Goal: Information Seeking & Learning: Check status

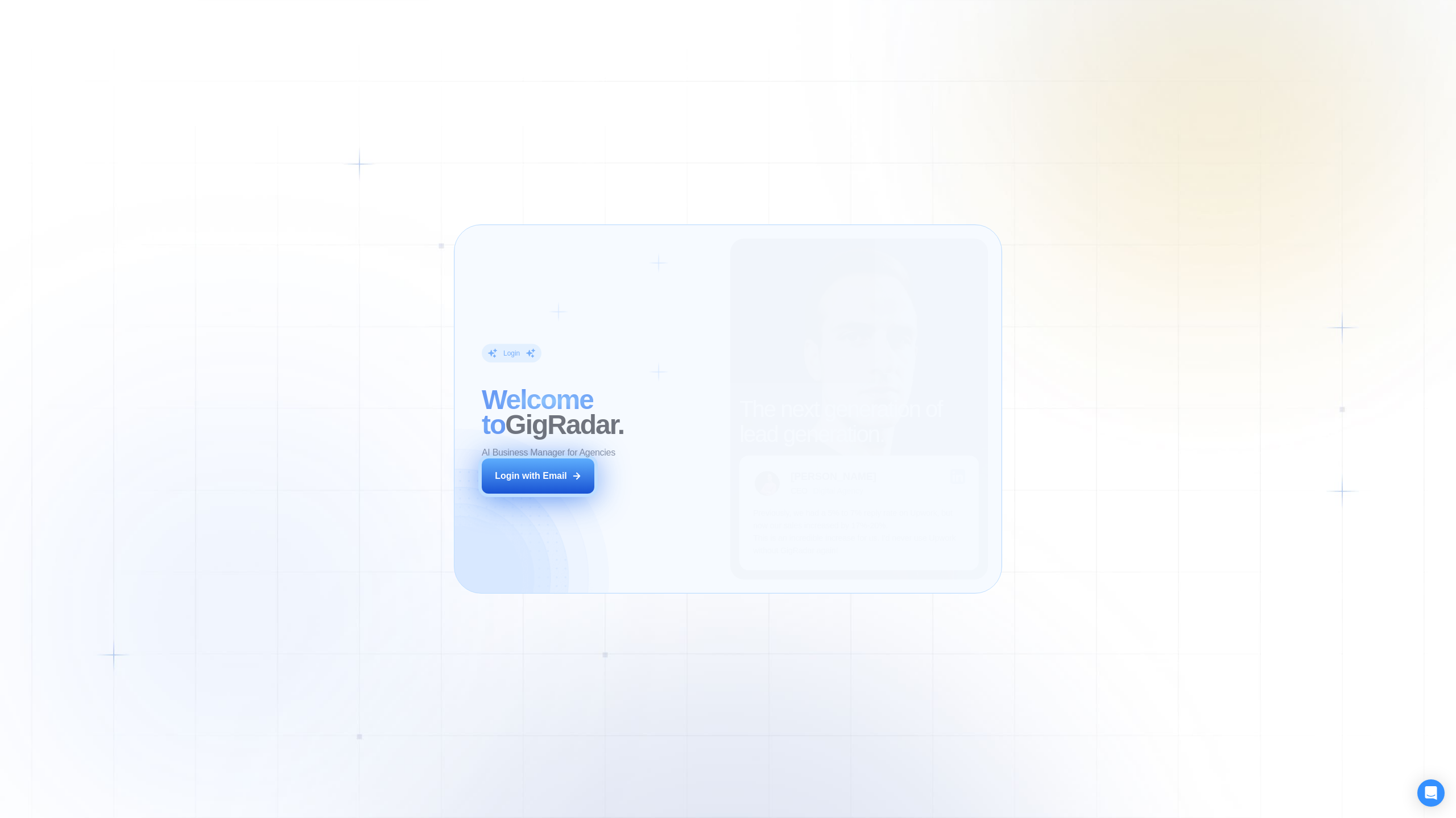
click at [570, 482] on button "Login with Email" at bounding box center [538, 475] width 113 height 35
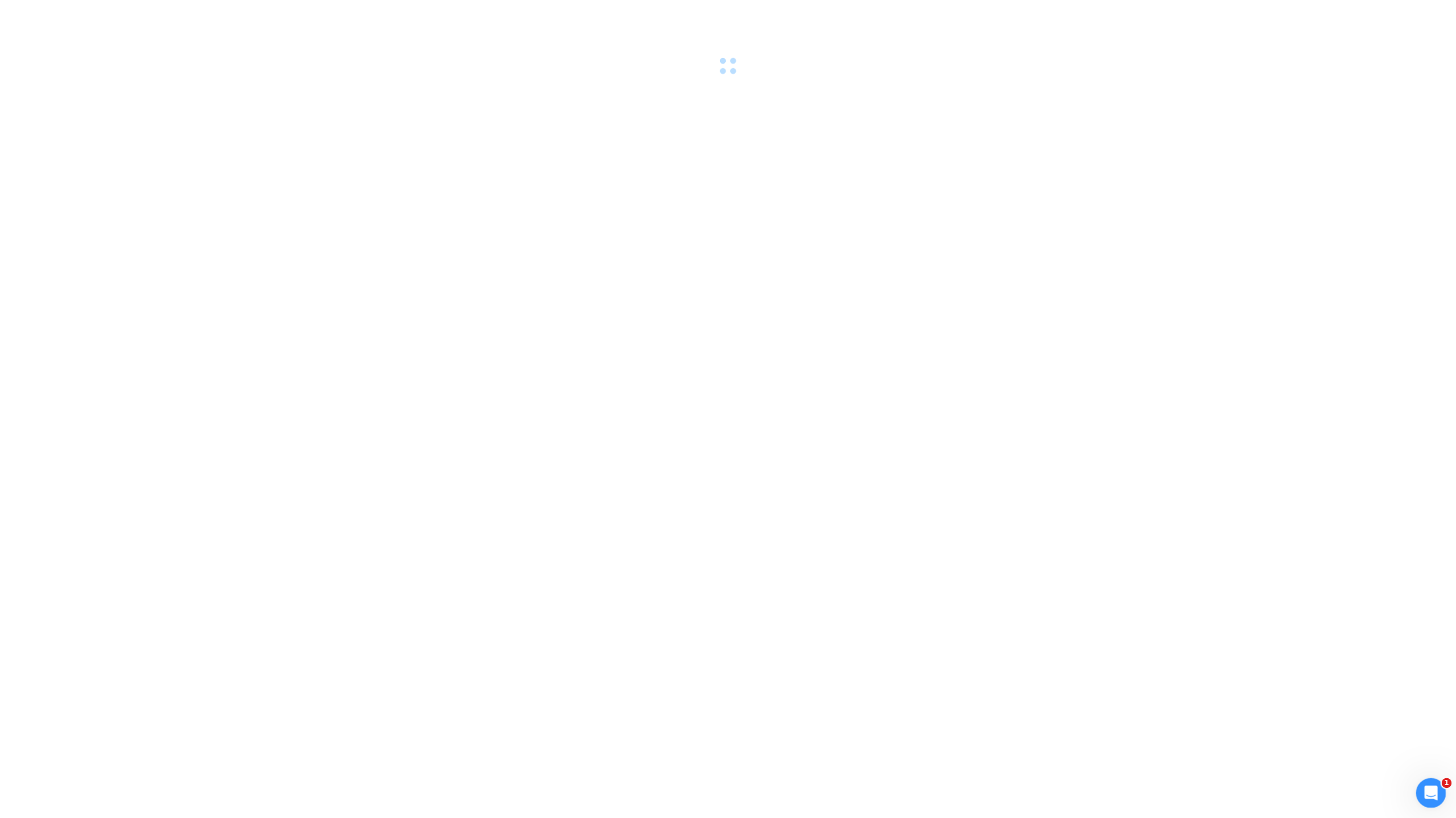
click at [1431, 790] on icon "Open Intercom Messenger" at bounding box center [1430, 792] width 19 height 19
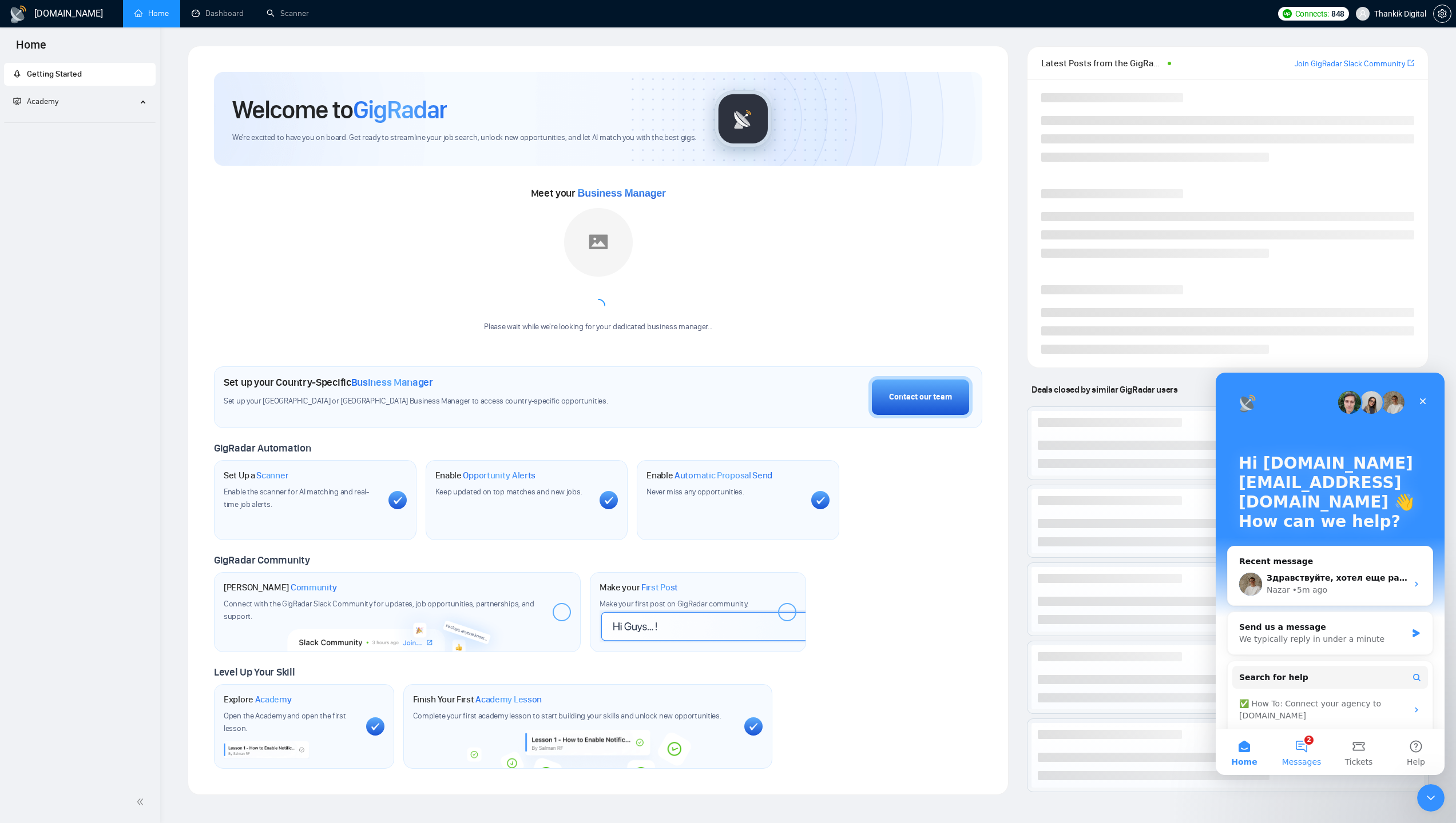
click at [1302, 748] on button "2 Messages" at bounding box center [1301, 752] width 57 height 45
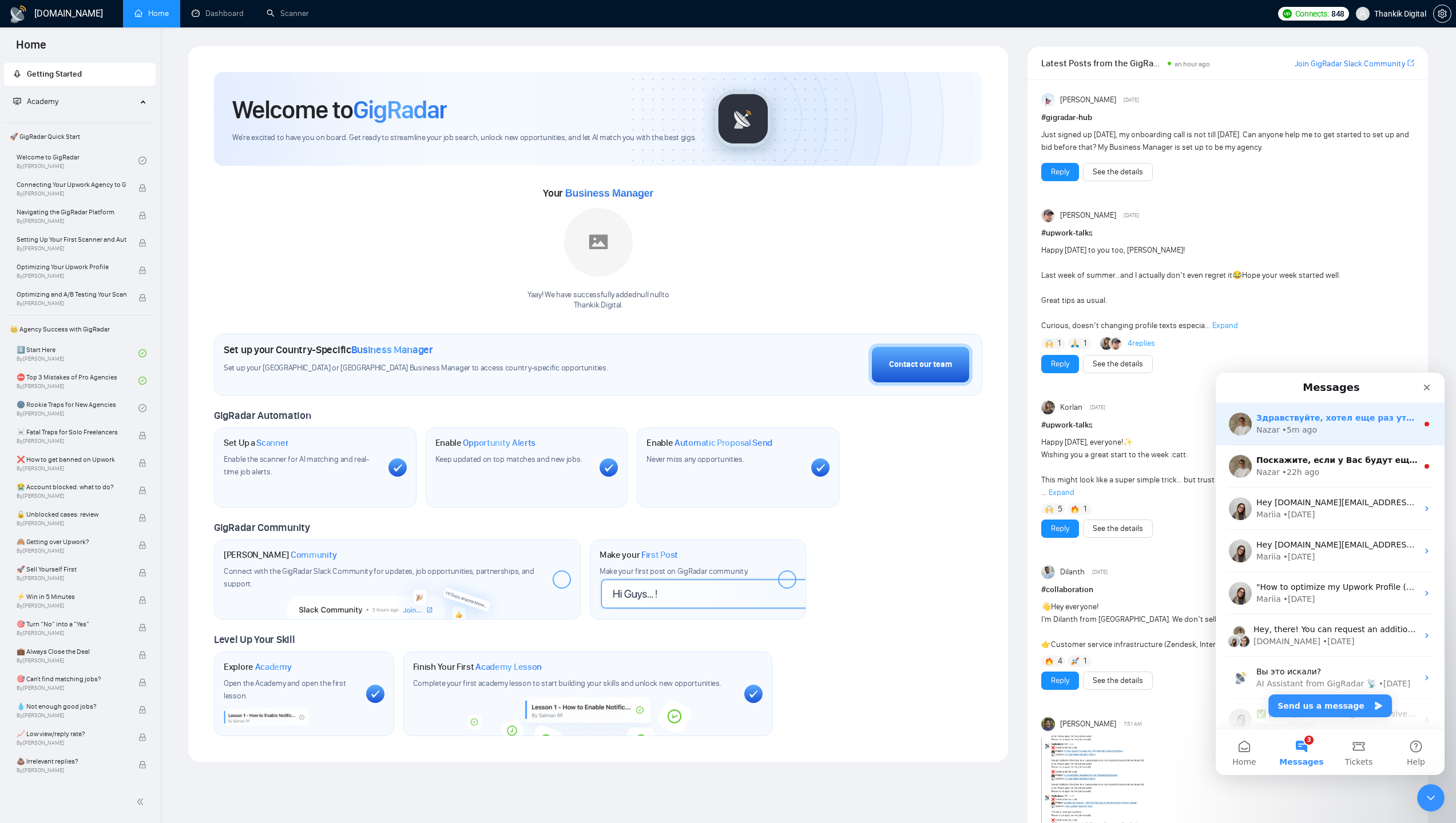
click at [1307, 433] on div "• 5m ago" at bounding box center [1299, 430] width 35 height 12
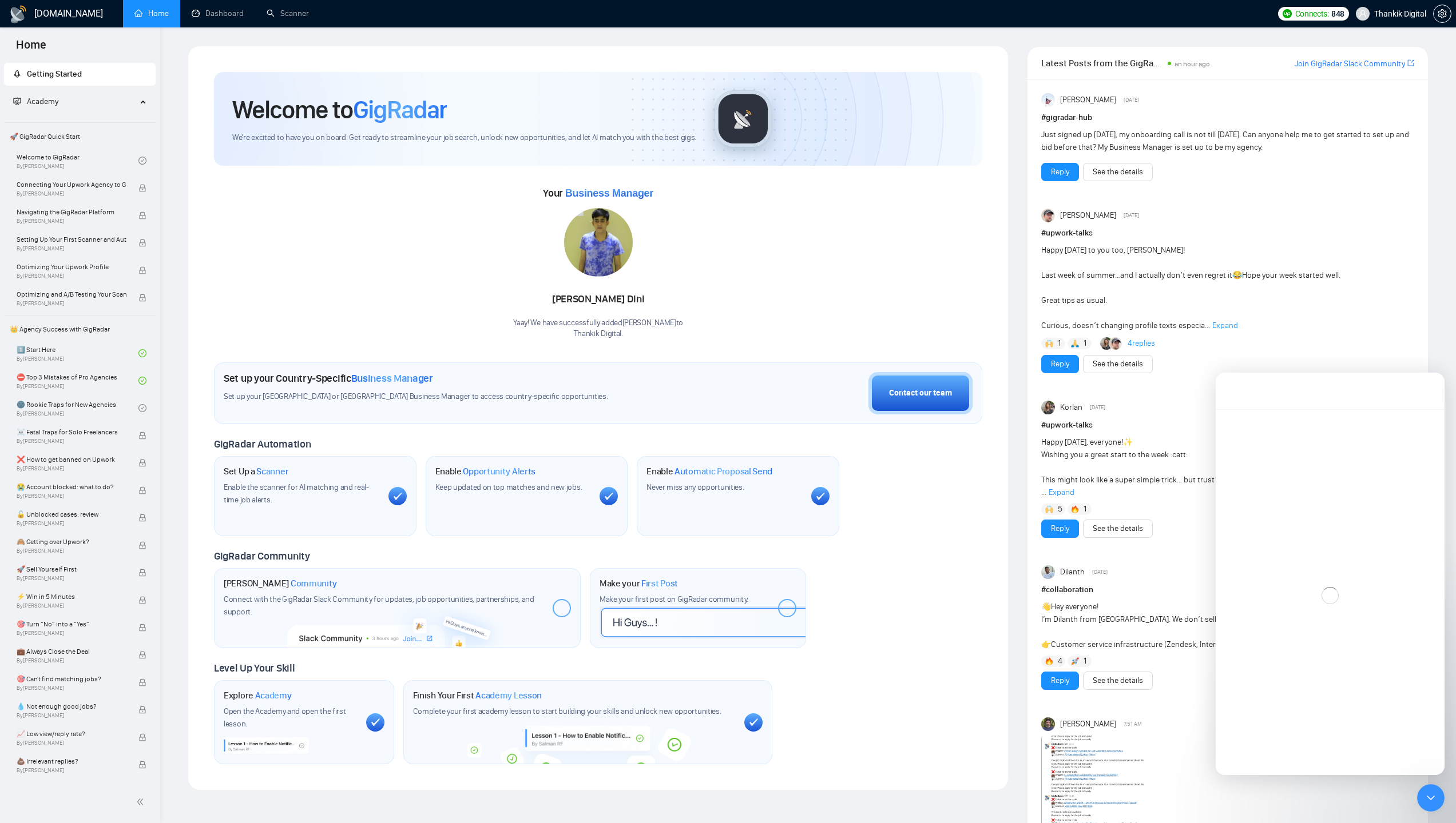
scroll to position [2, 0]
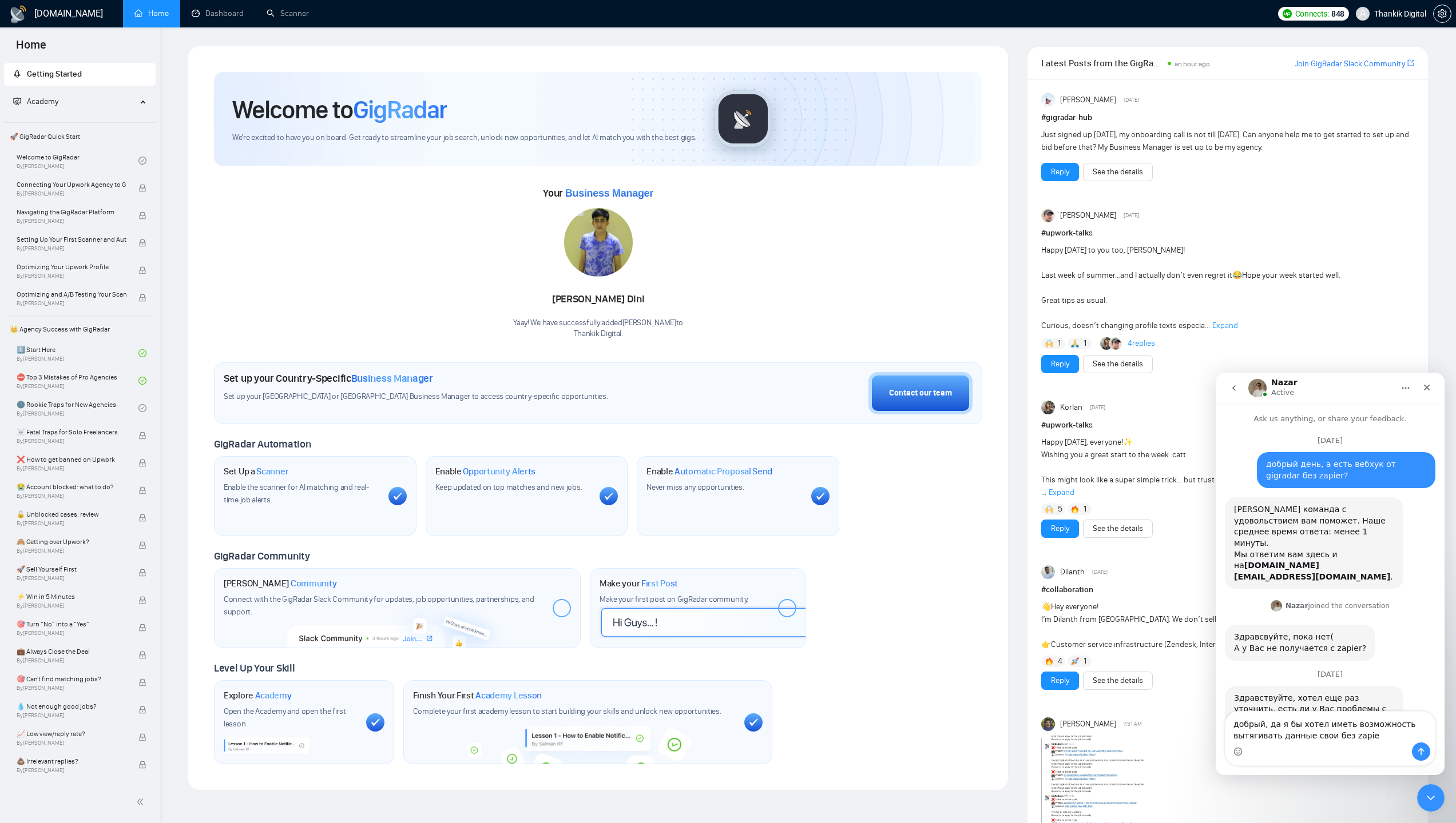
type textarea "добрый, да я бы хотел иметь возможность вытягивать данные свои без zapier"
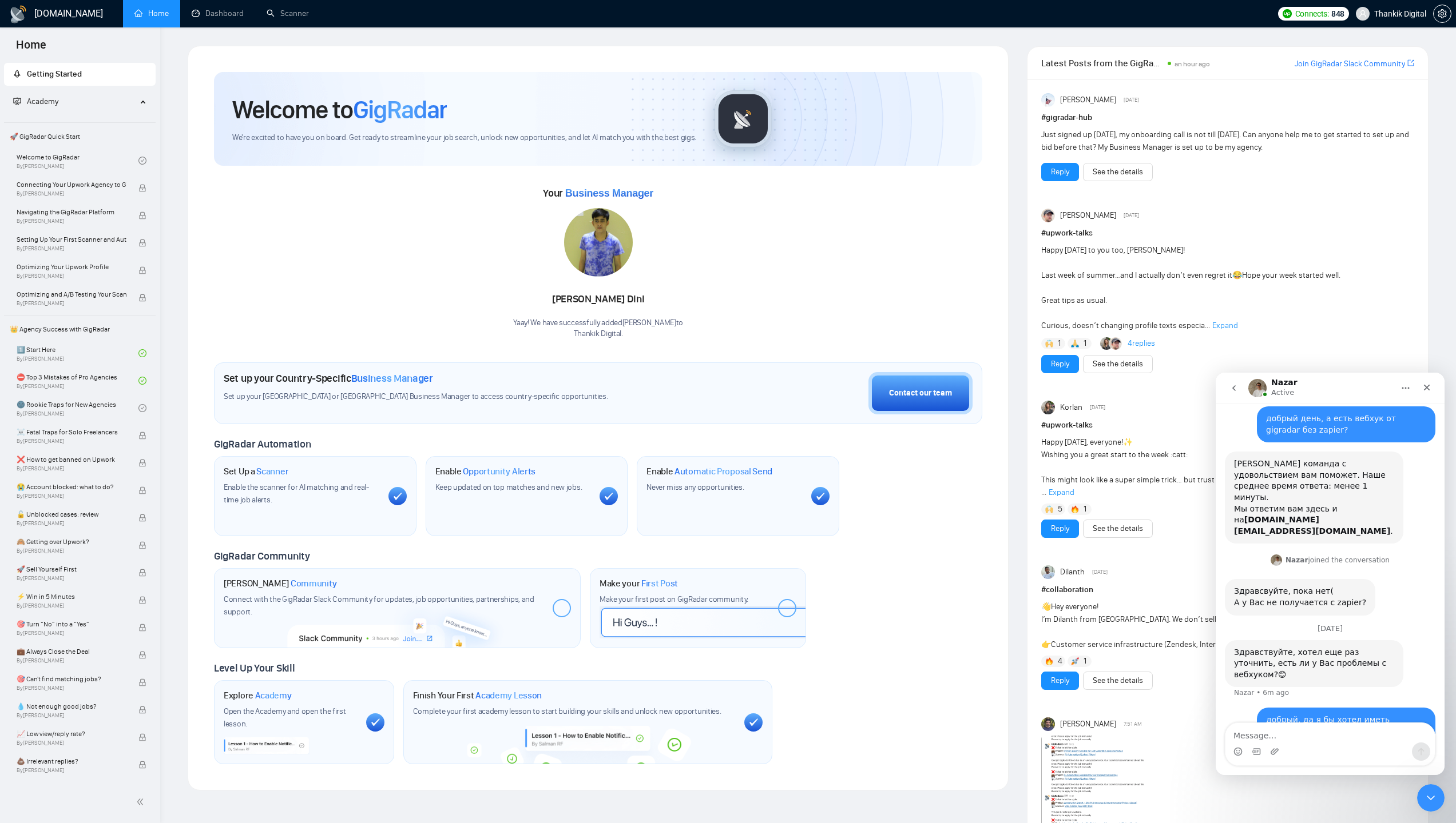
scroll to position [59, 0]
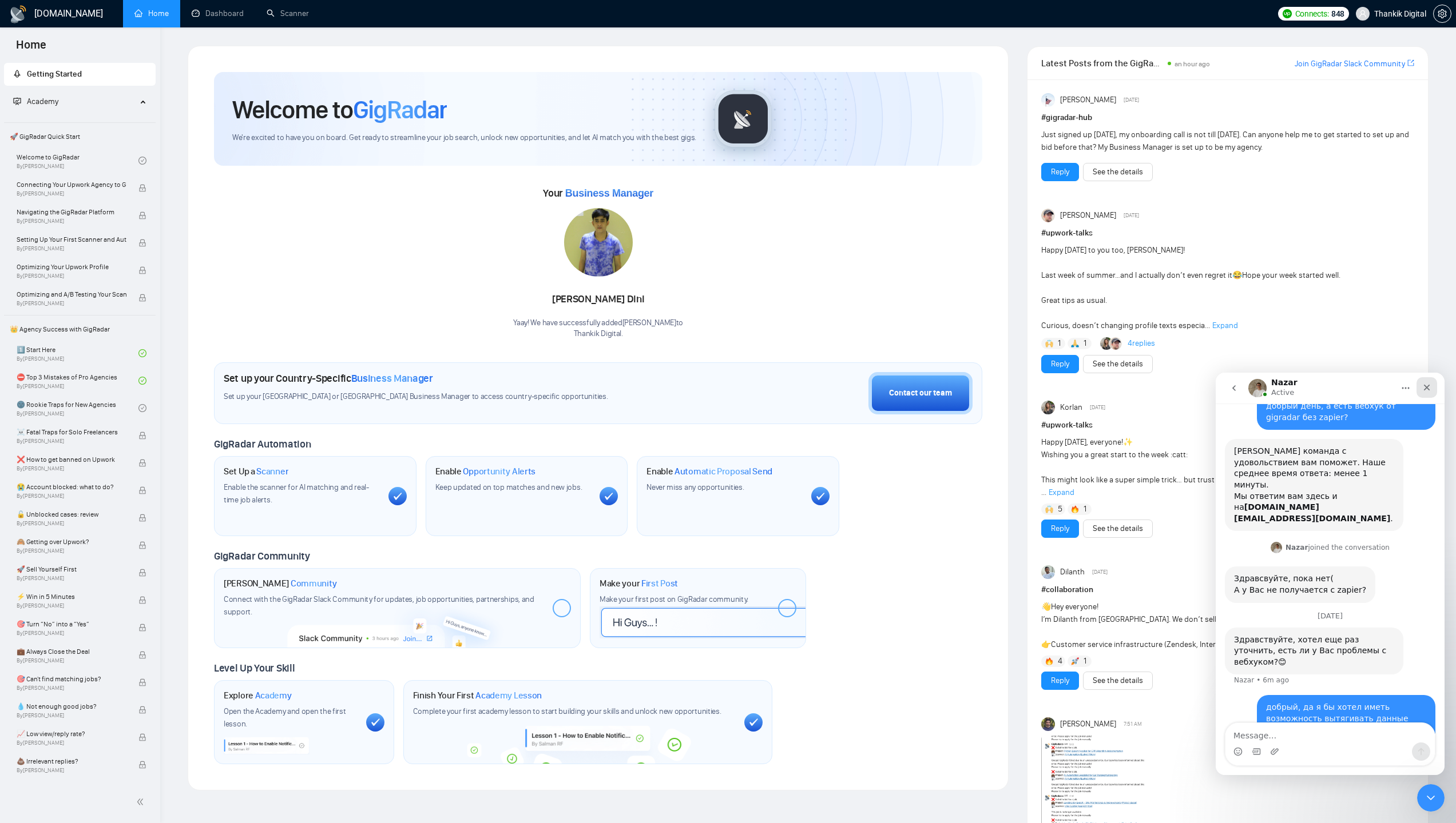
click at [1425, 387] on icon "Close" at bounding box center [1427, 388] width 9 height 9
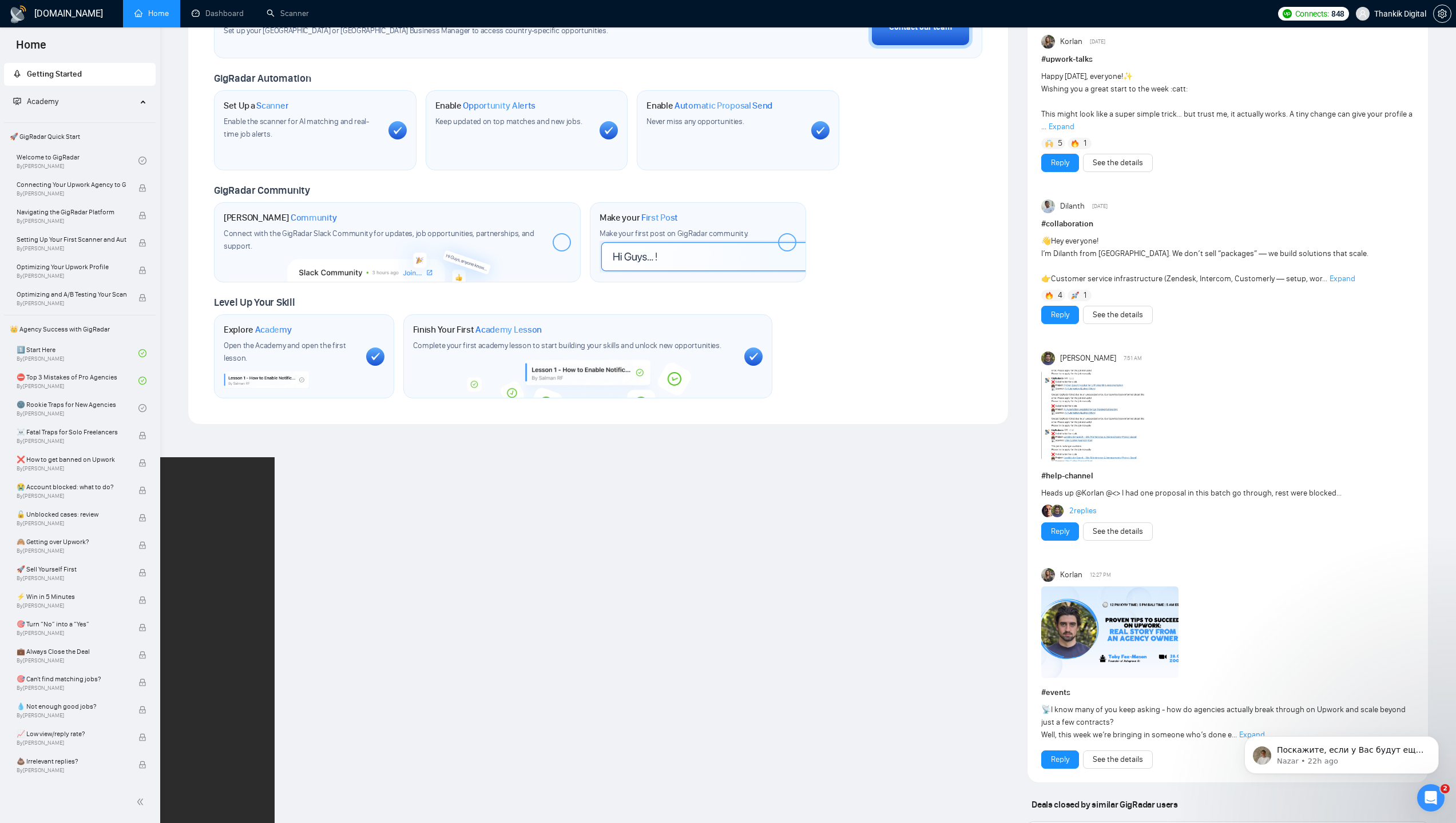
scroll to position [0, 0]
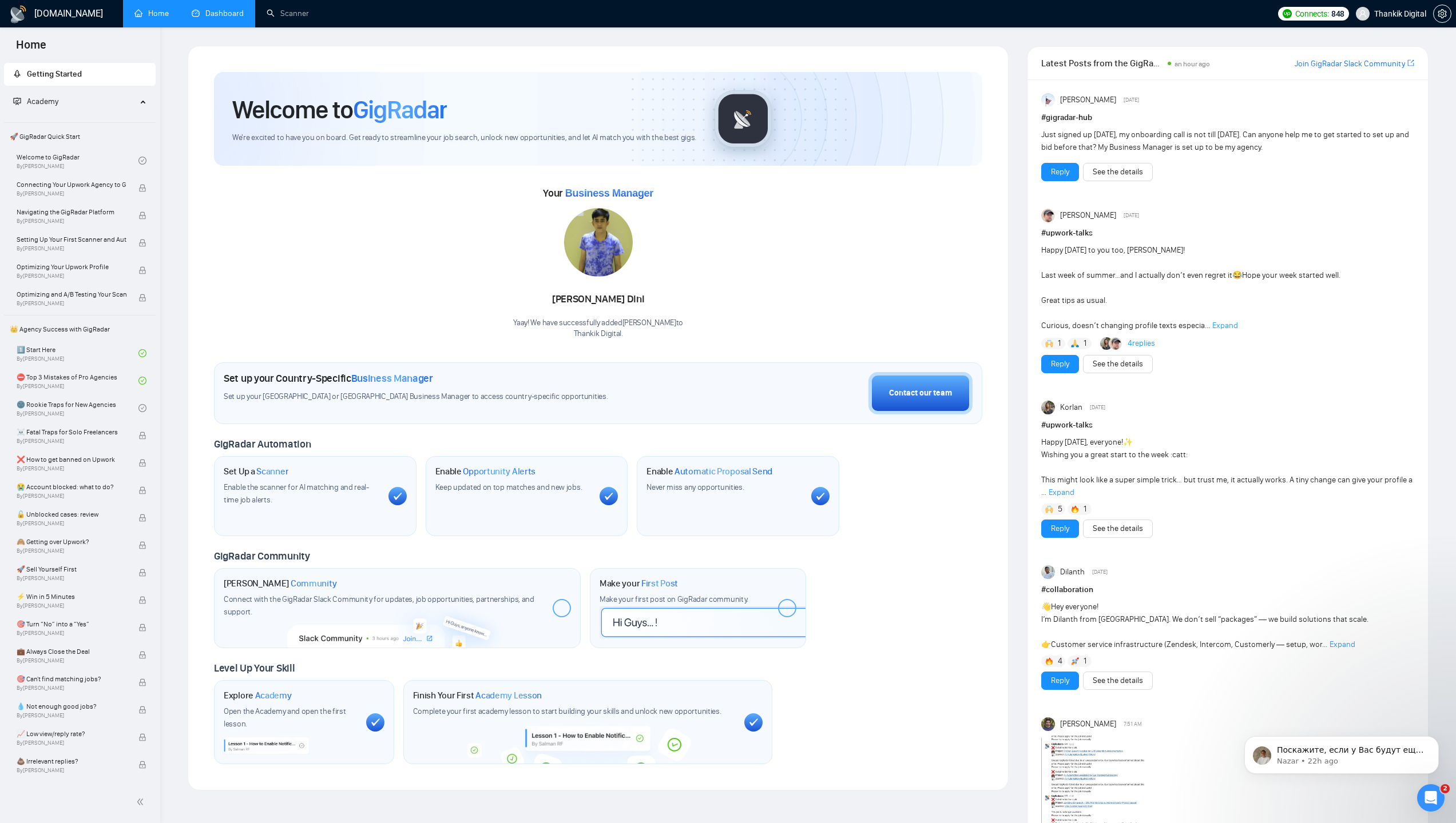
click at [213, 17] on link "Dashboard" at bounding box center [217, 13] width 52 height 9
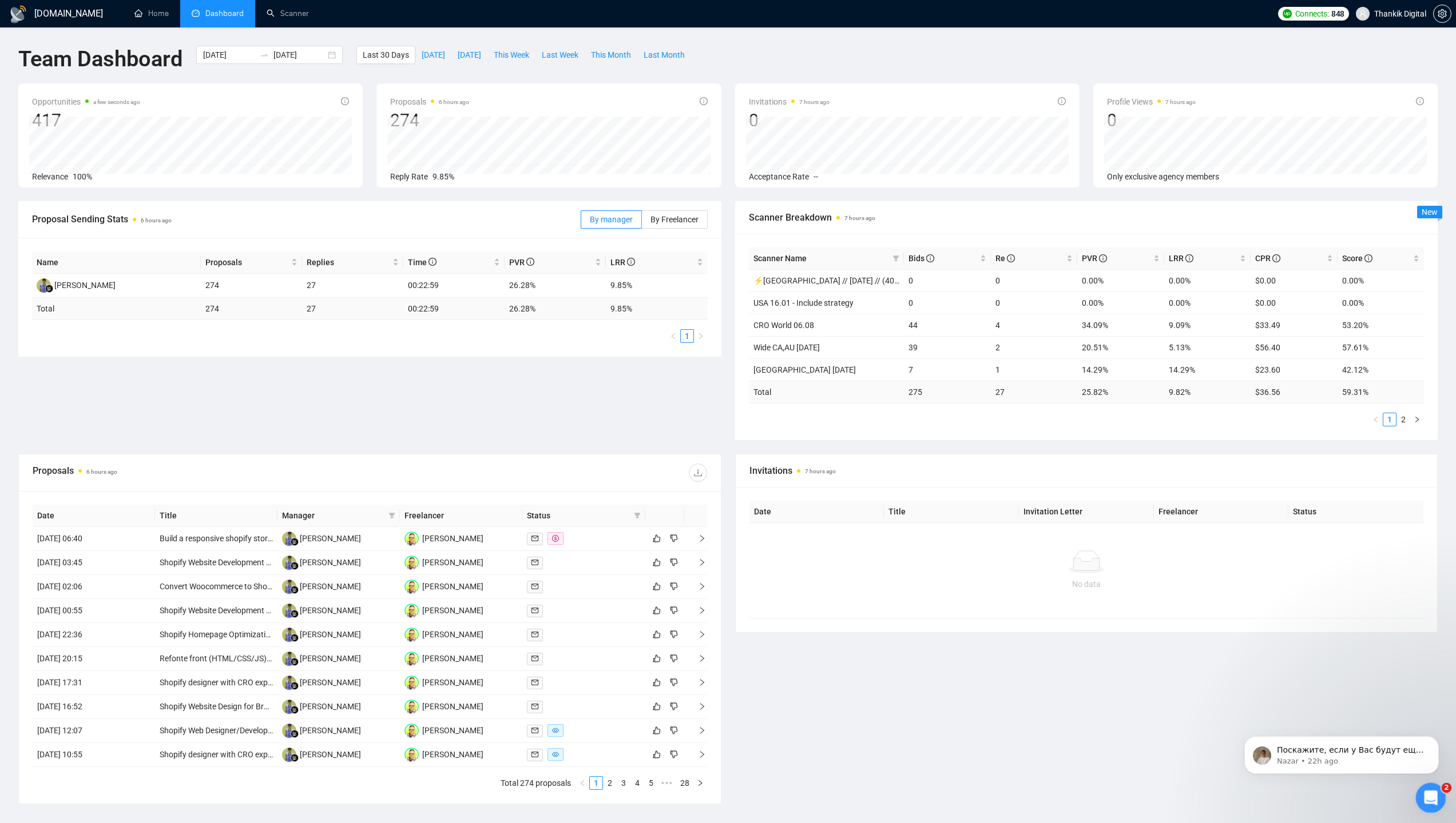
click at [1435, 795] on icon "Open Intercom Messenger" at bounding box center [1429, 796] width 19 height 19
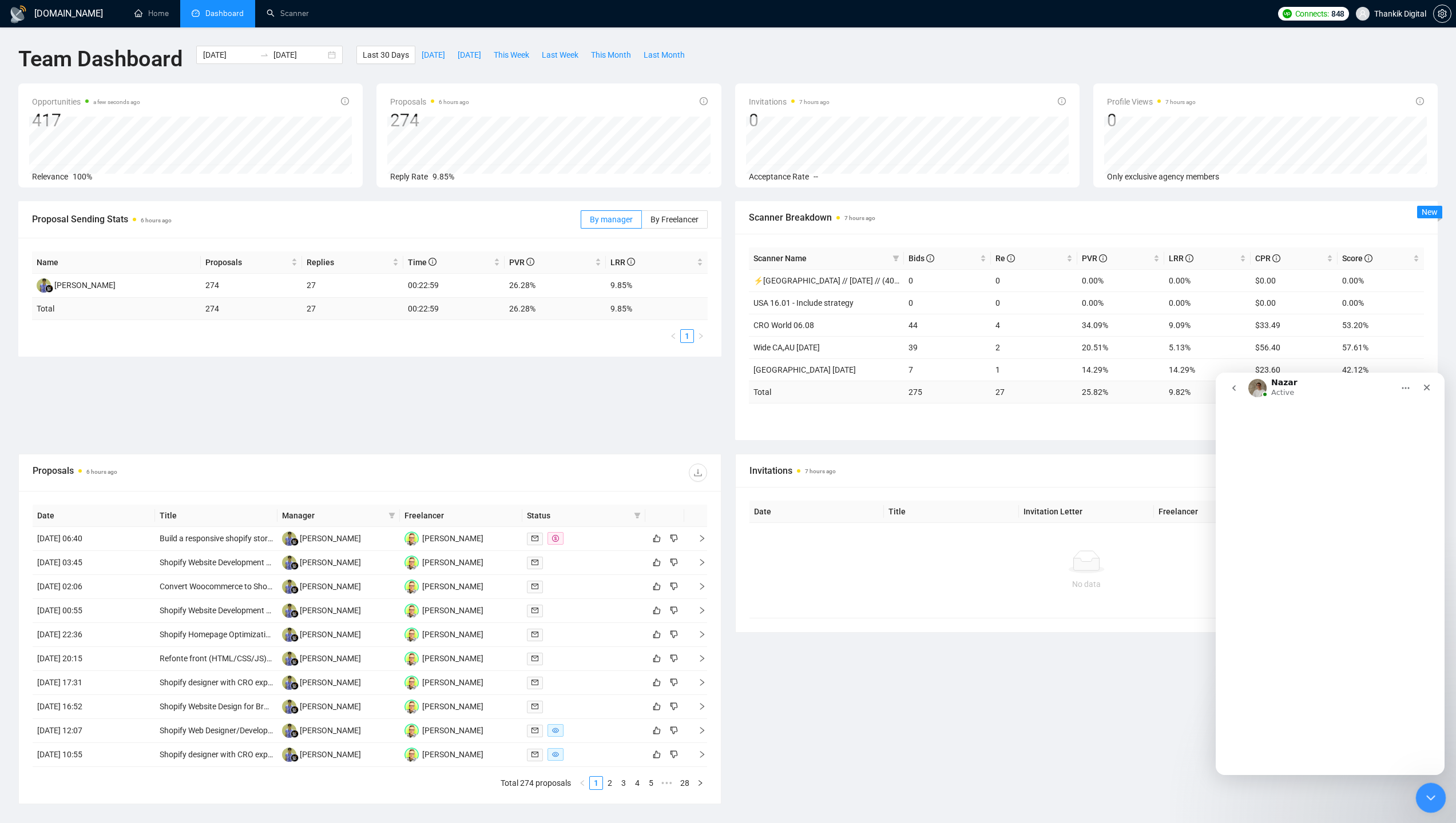
click at [1435, 795] on div "Close Intercom Messenger" at bounding box center [1429, 796] width 27 height 27
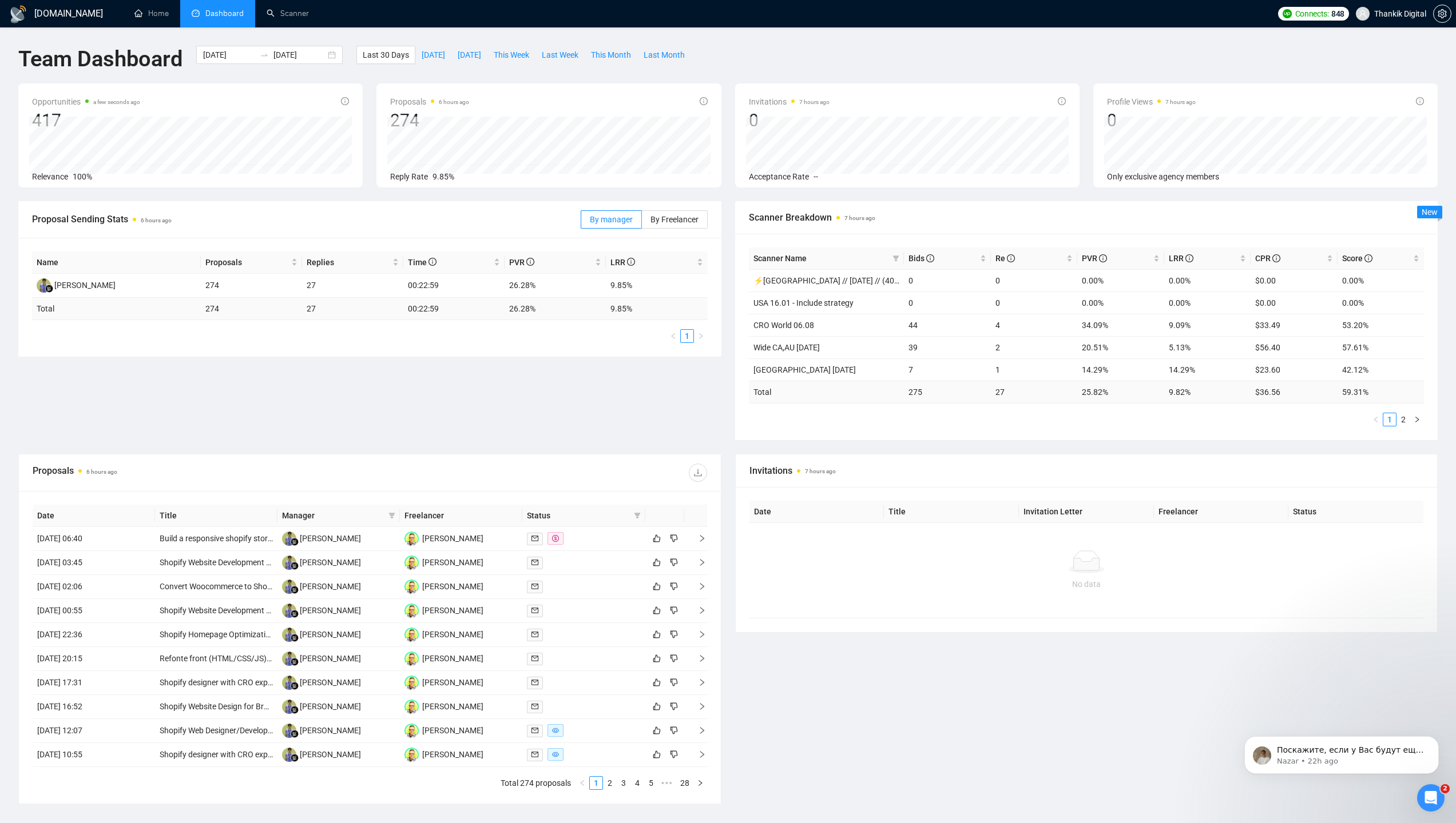
scroll to position [59, 0]
click at [914, 252] on span "Bids" at bounding box center [943, 258] width 69 height 12
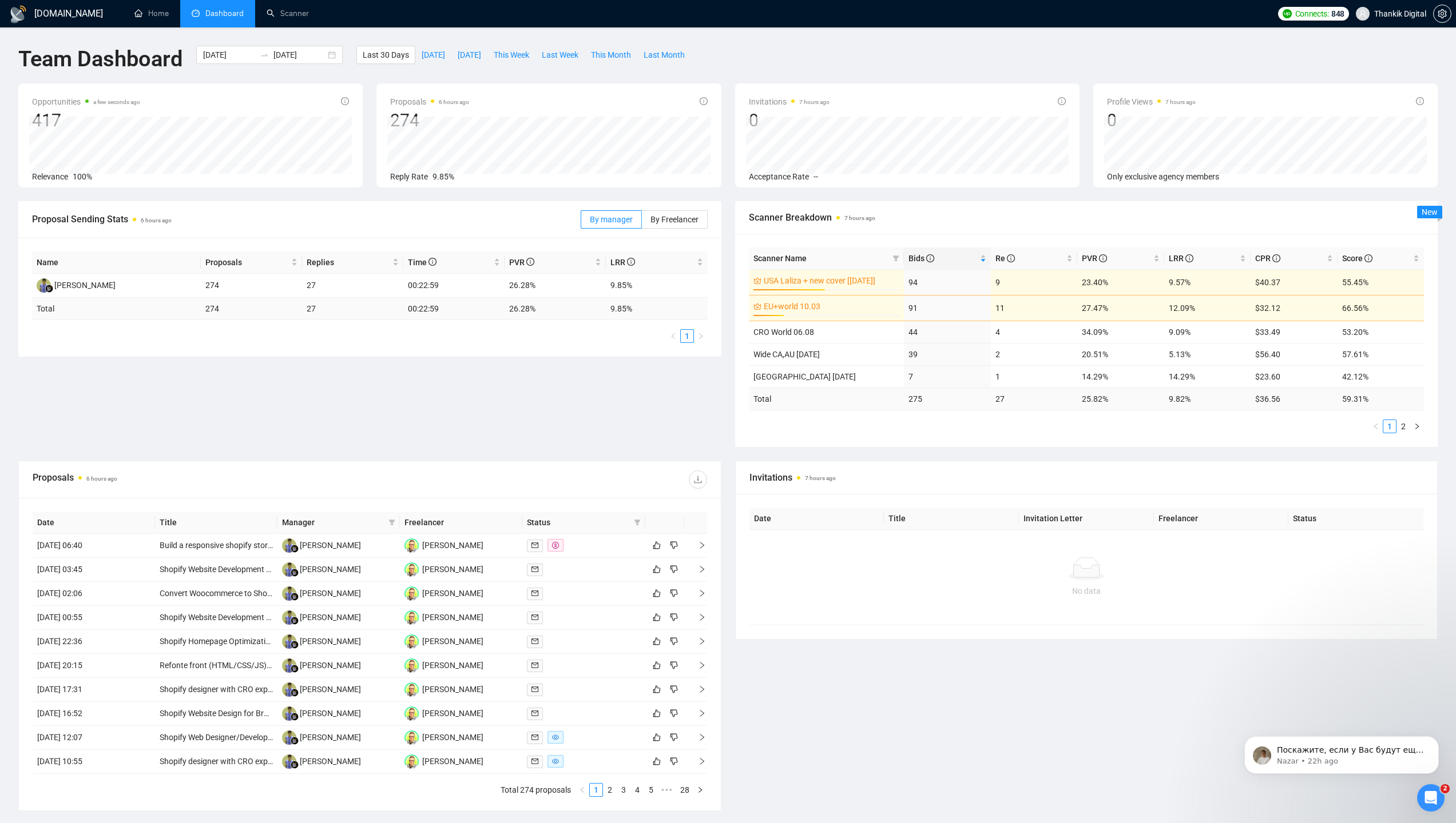
click at [872, 226] on div "Scanner Breakdown 7 hours ago" at bounding box center [1086, 218] width 675 height 32
click at [401, 55] on span "Last 30 Days" at bounding box center [386, 54] width 46 height 12
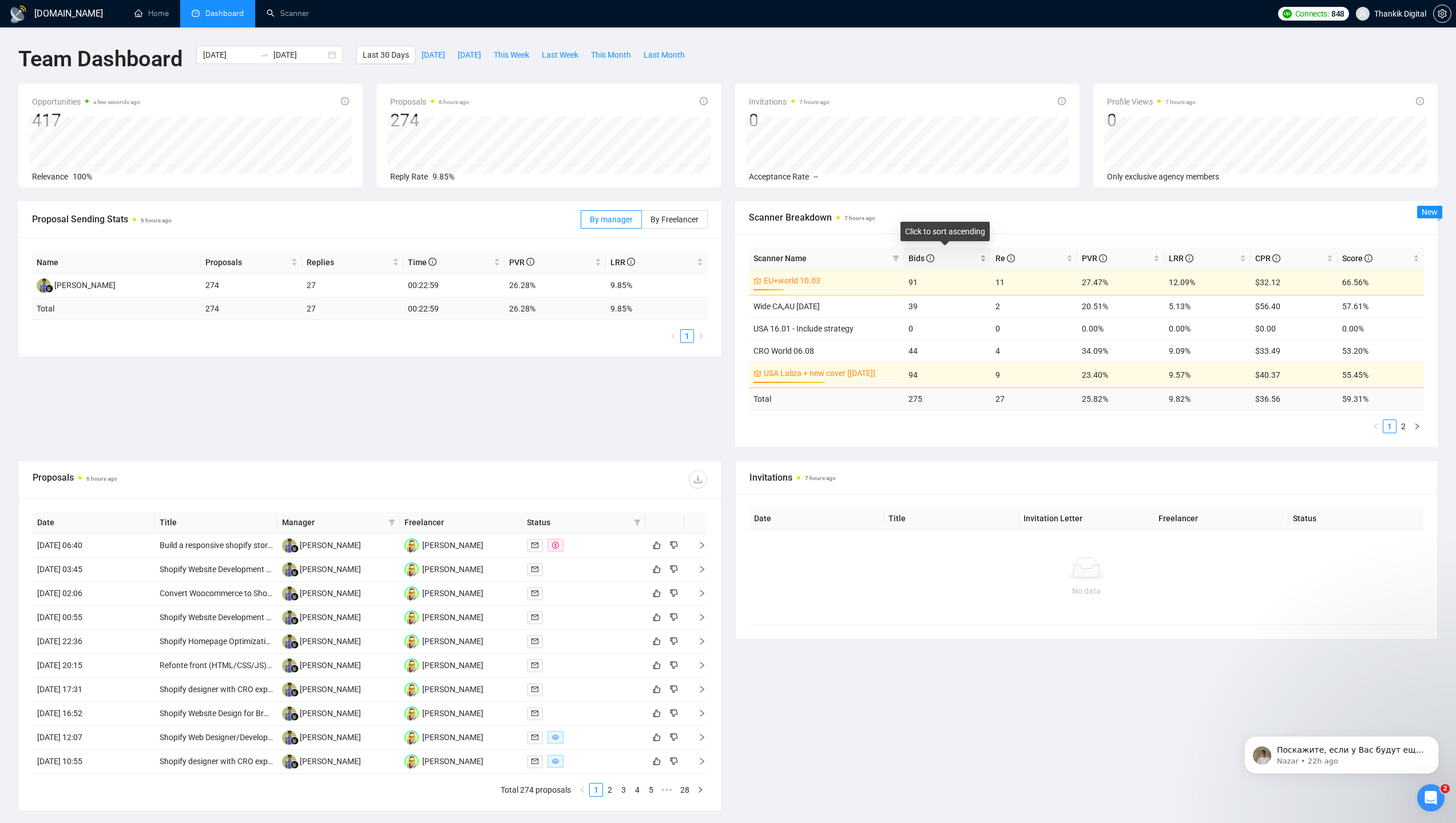
click at [926, 255] on icon "info-circle" at bounding box center [929, 259] width 8 height 8
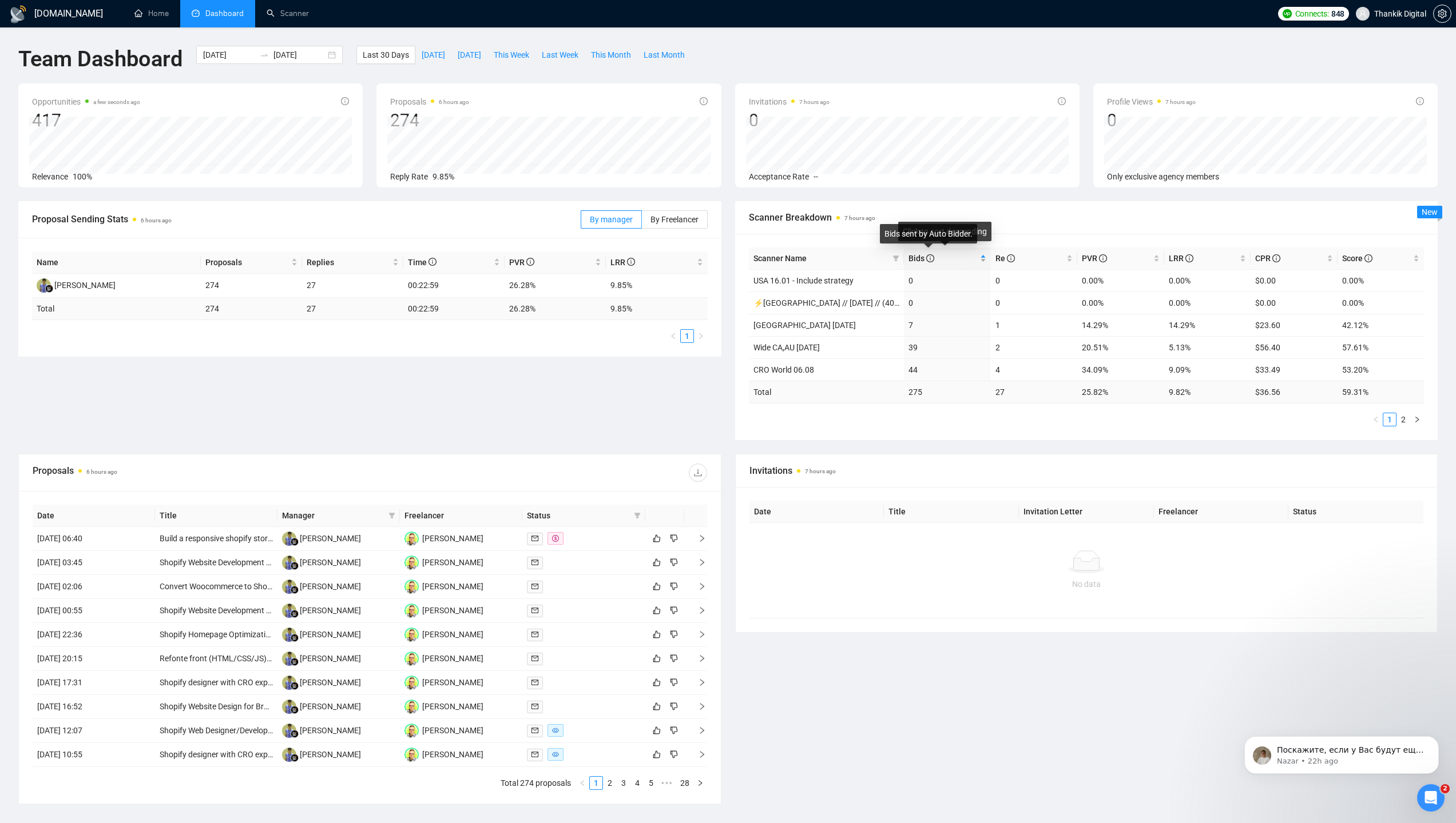
click at [926, 255] on icon "info-circle" at bounding box center [929, 259] width 8 height 8
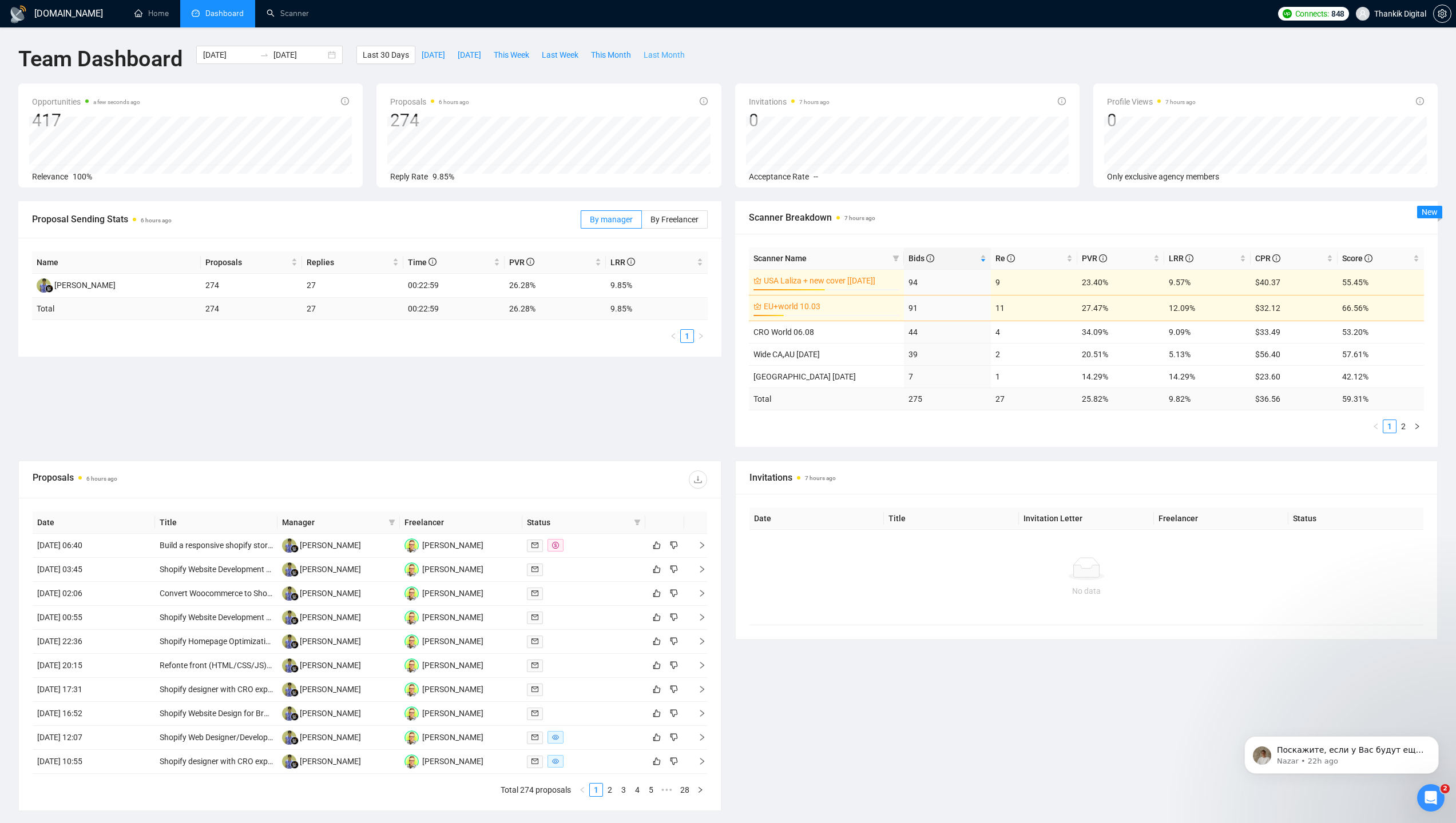
click at [680, 53] on span "Last Month" at bounding box center [663, 54] width 41 height 12
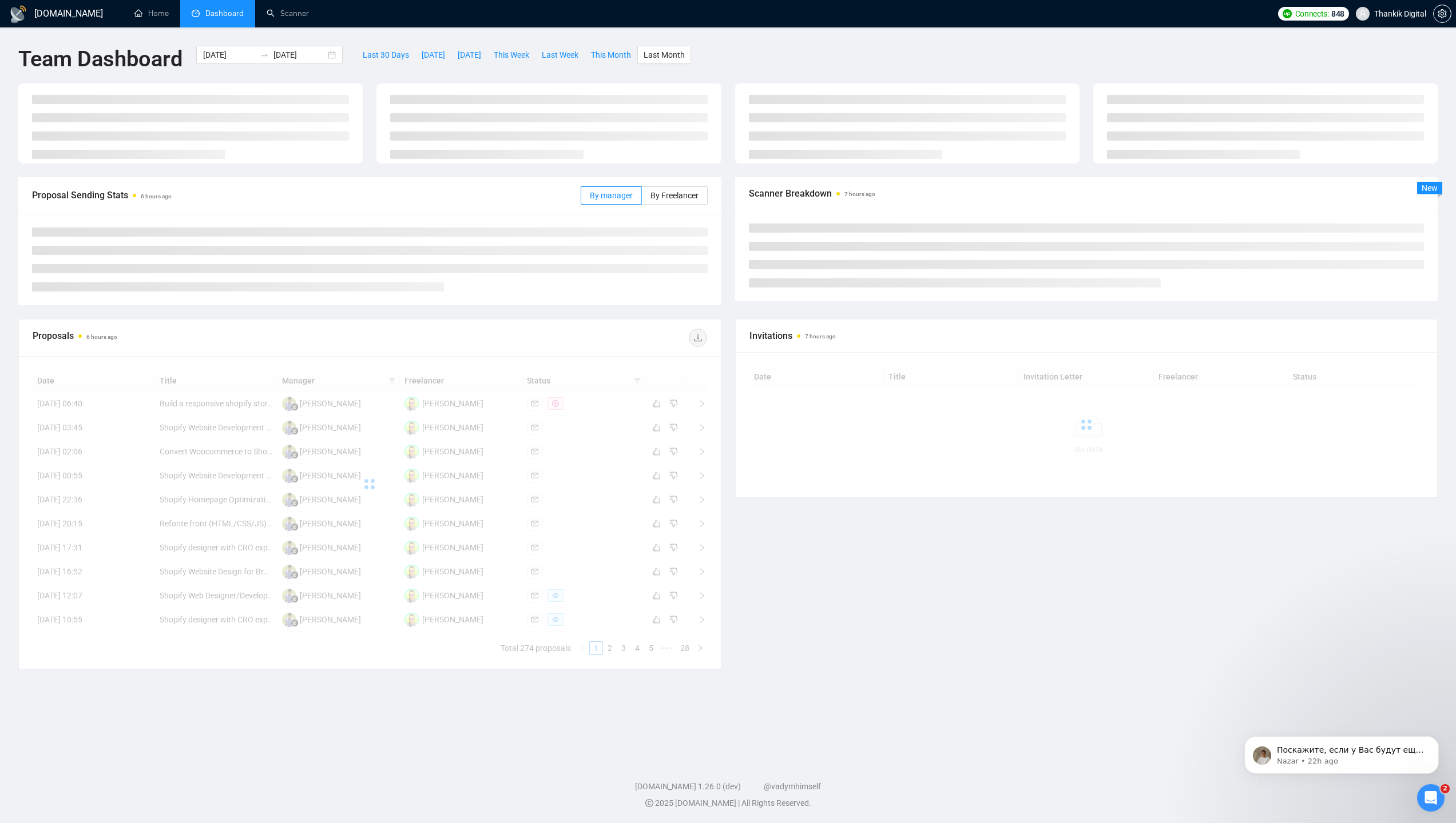
type input "2025-07-01"
type input "2025-07-31"
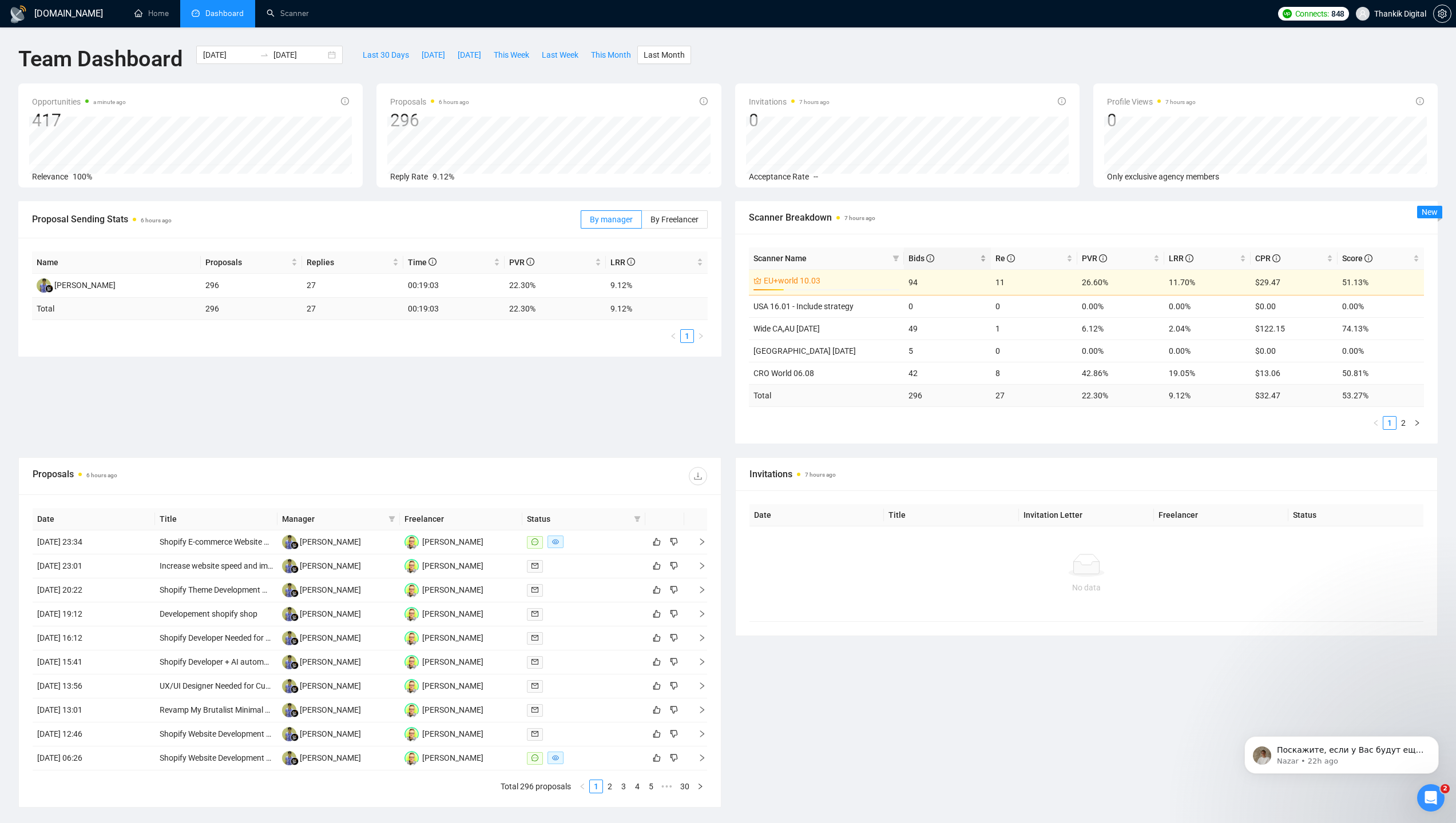
click at [913, 257] on span "Bids" at bounding box center [921, 259] width 26 height 9
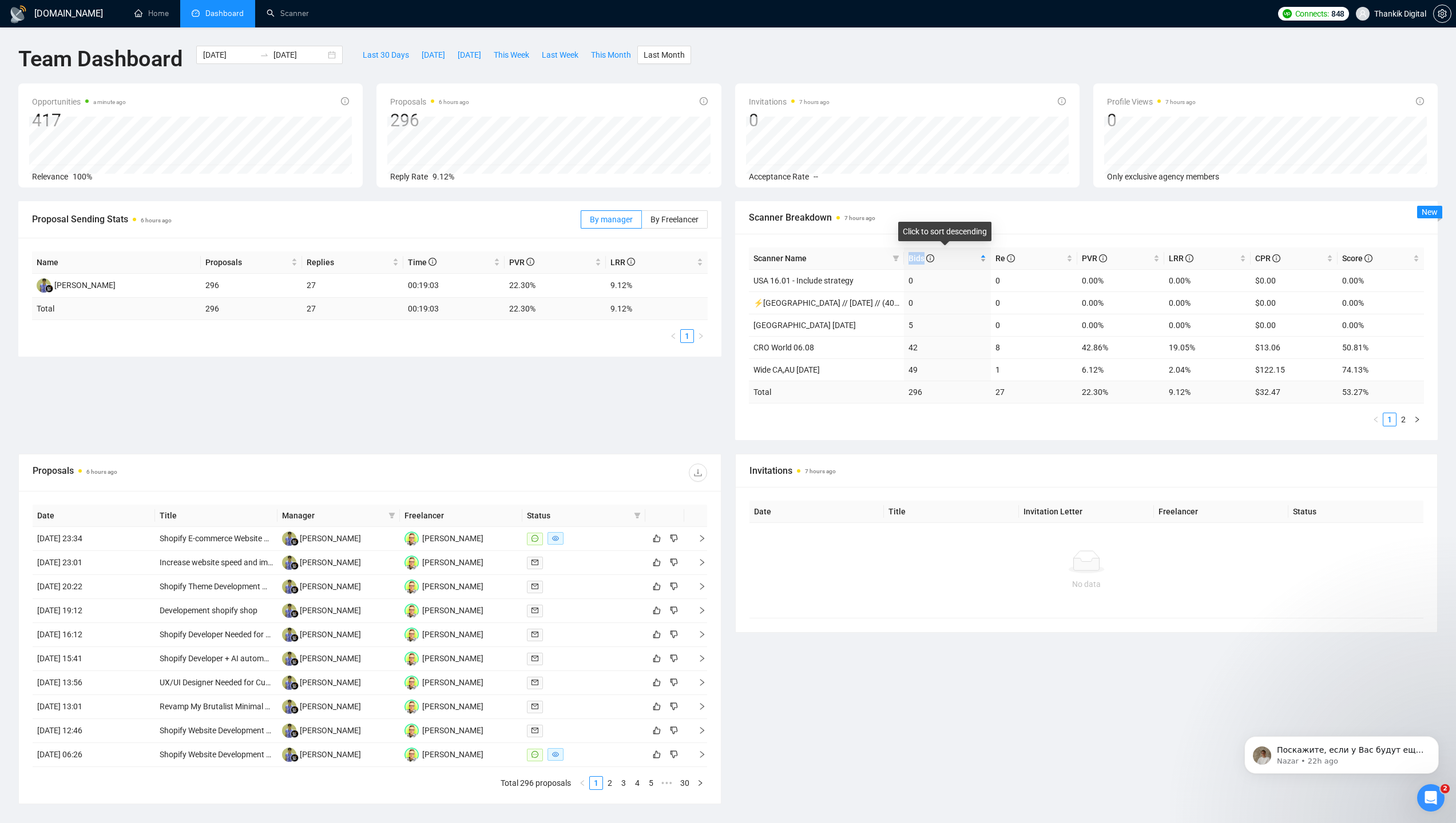
click at [913, 257] on span "Bids" at bounding box center [921, 259] width 26 height 9
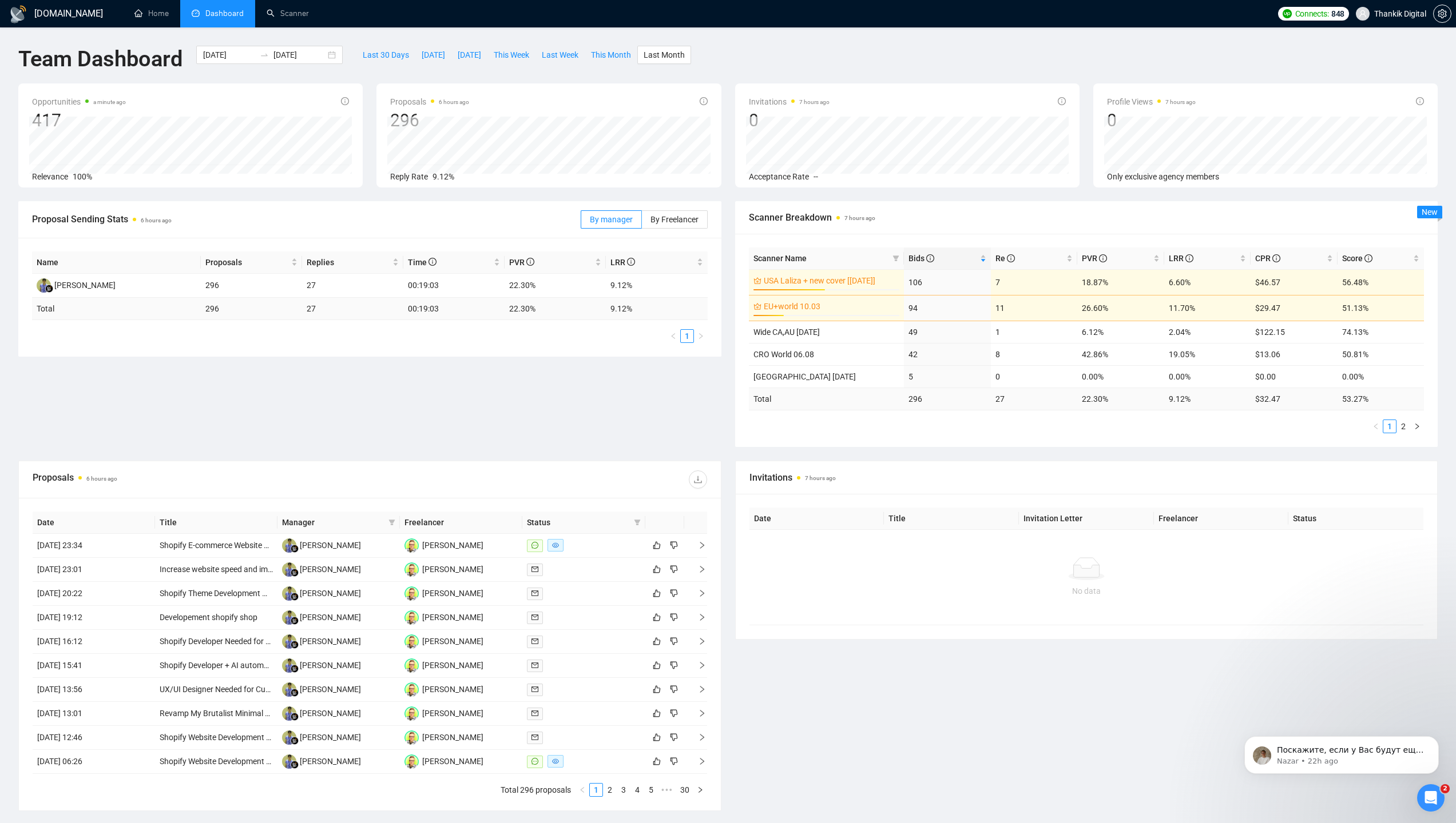
click at [653, 395] on div "Proposal Sending Stats 6 hours ago By manager By Freelancer Name Proposals Repl…" at bounding box center [728, 331] width 1432 height 259
click at [631, 56] on span "This Month" at bounding box center [611, 54] width 40 height 12
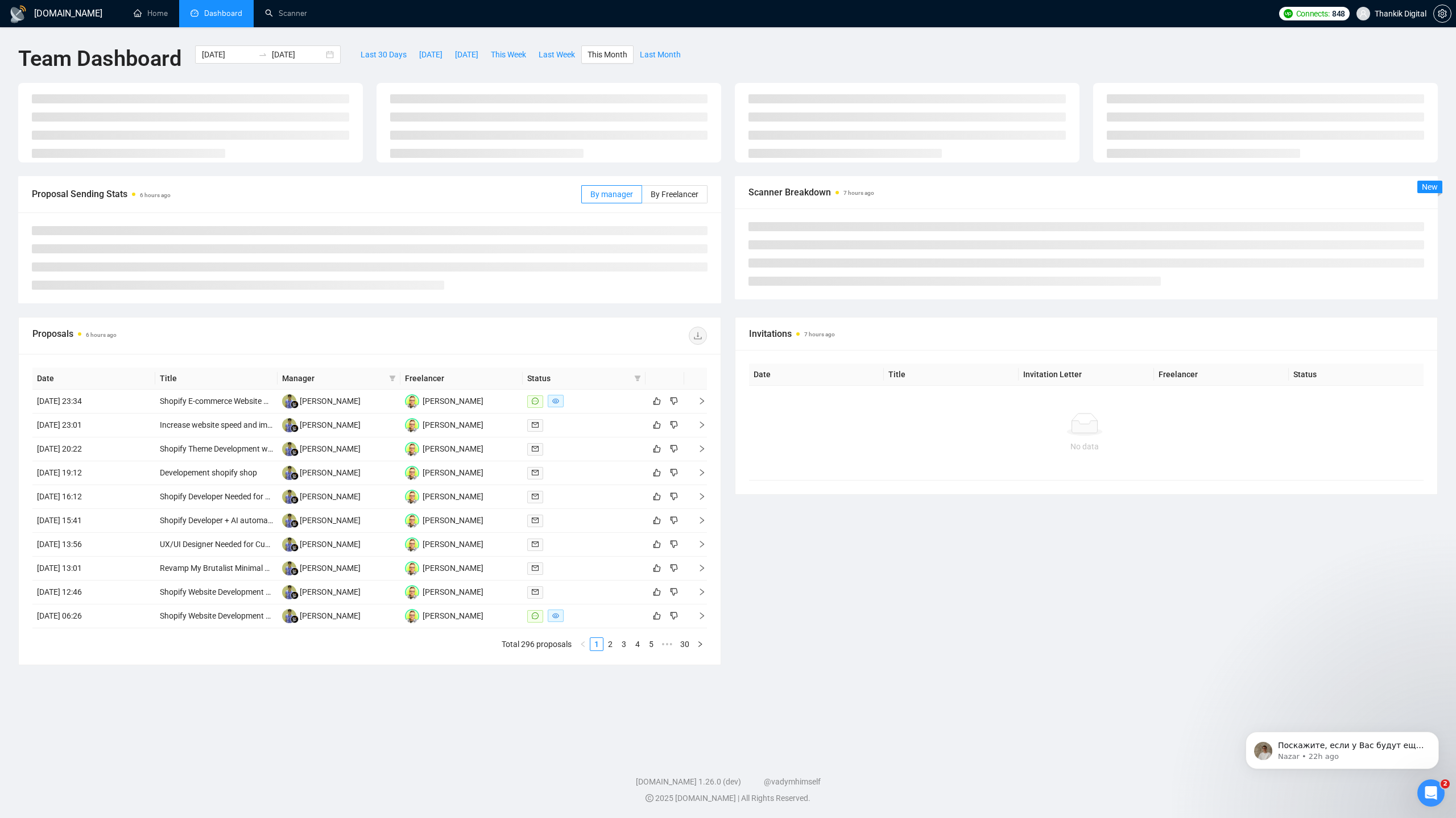
type input "2025-08-01"
type input "2025-08-31"
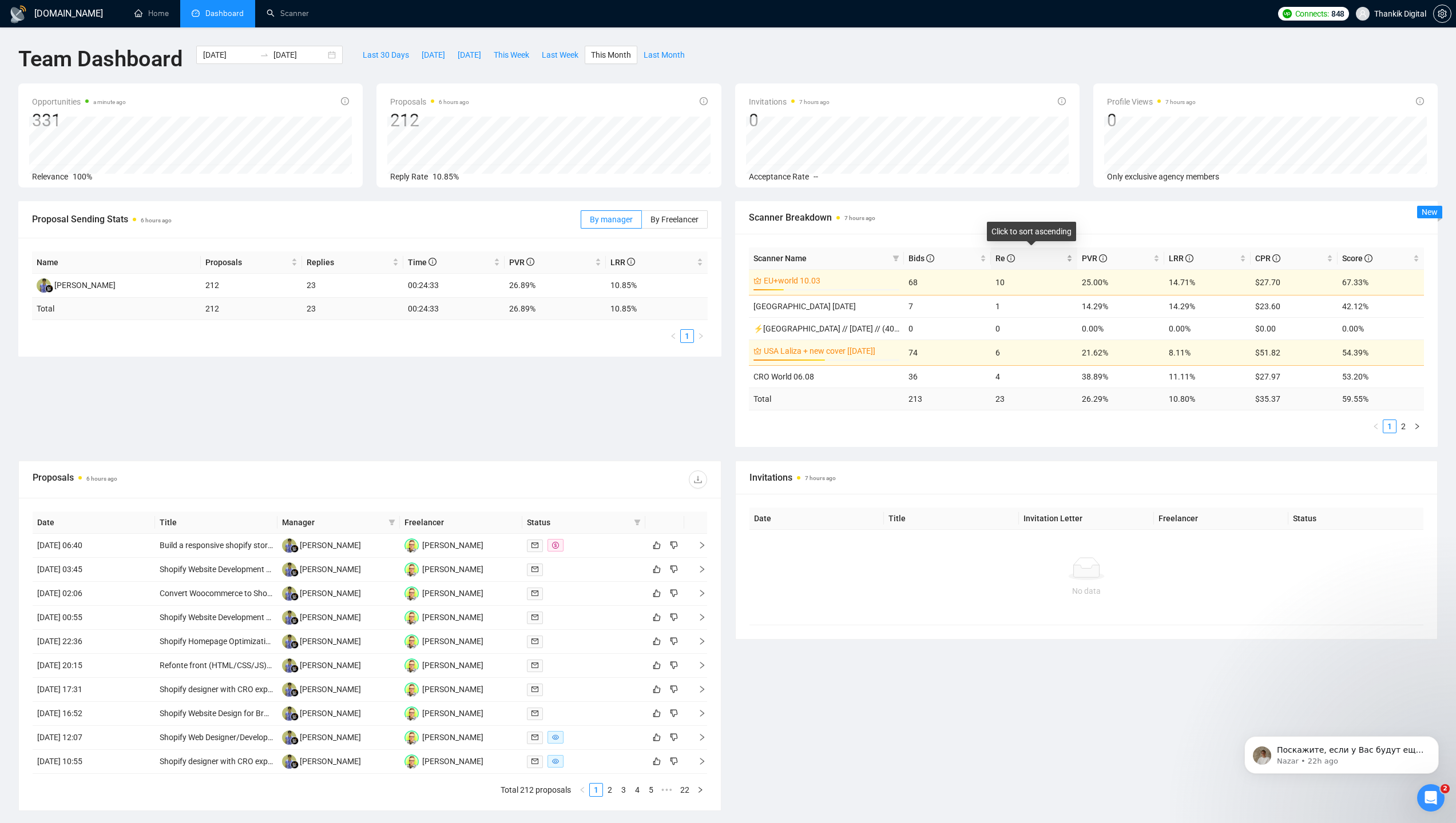
click at [1025, 258] on span "Re" at bounding box center [1030, 258] width 69 height 12
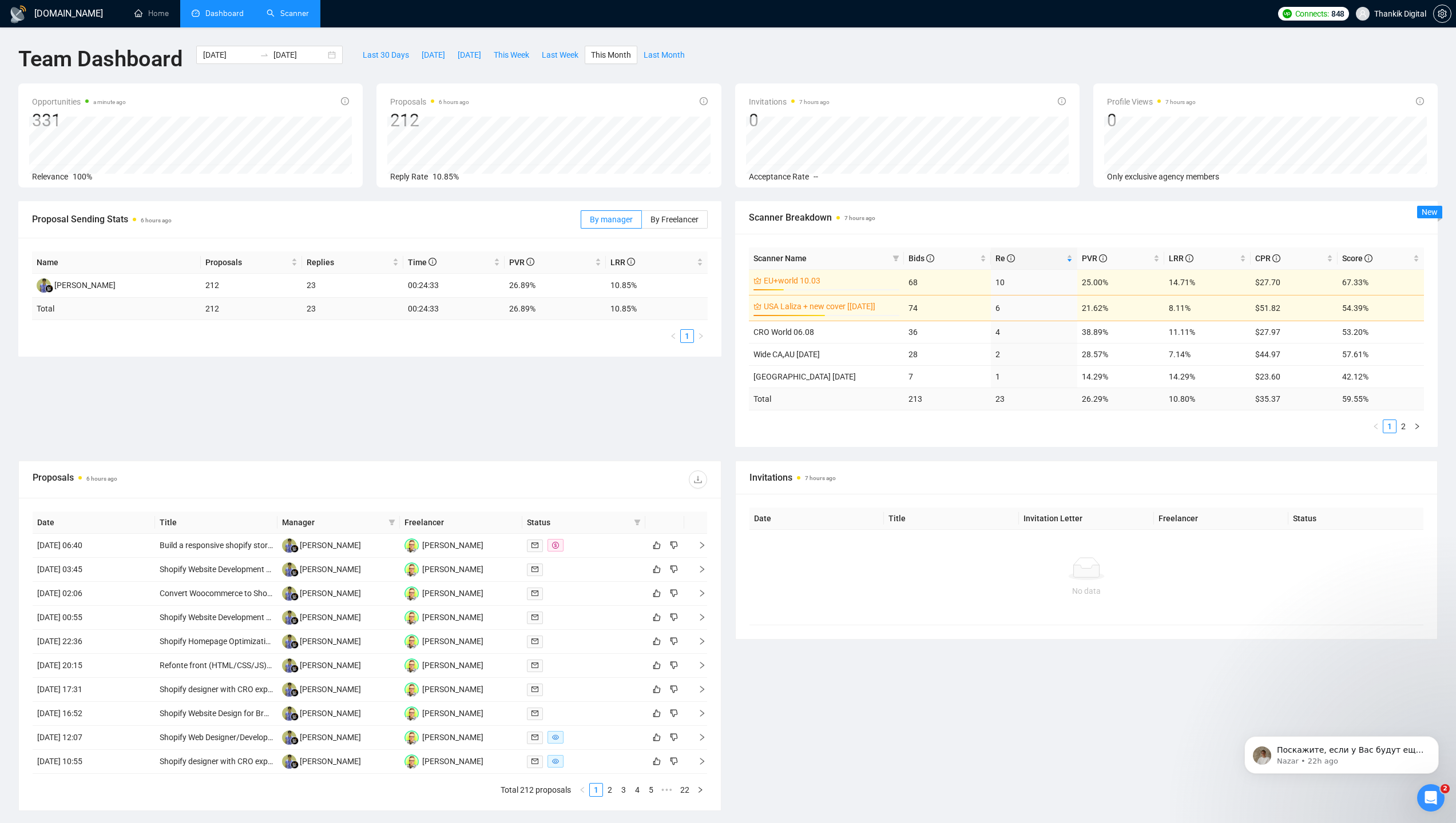
click at [293, 17] on link "Scanner" at bounding box center [287, 13] width 43 height 9
